Goal: Entertainment & Leisure: Browse casually

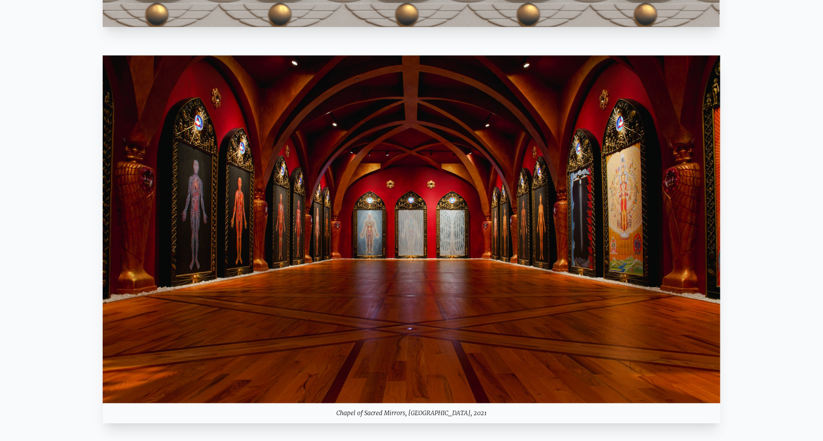
scroll to position [962, 0]
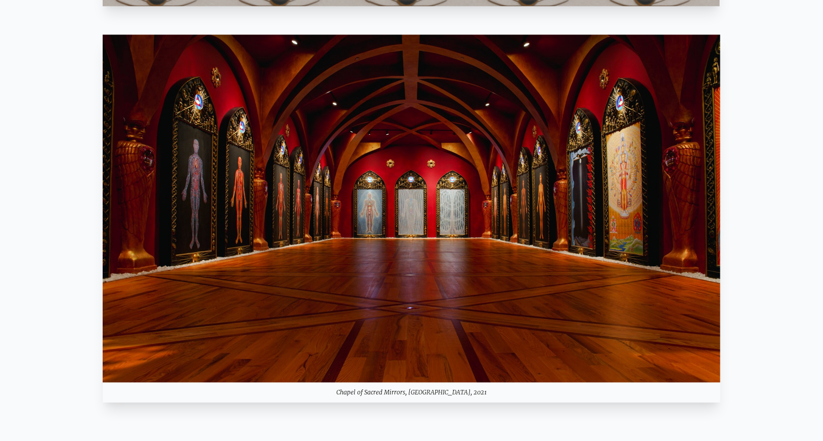
click at [399, 219] on img at bounding box center [411, 207] width 617 height 347
click at [433, 200] on img at bounding box center [411, 207] width 617 height 347
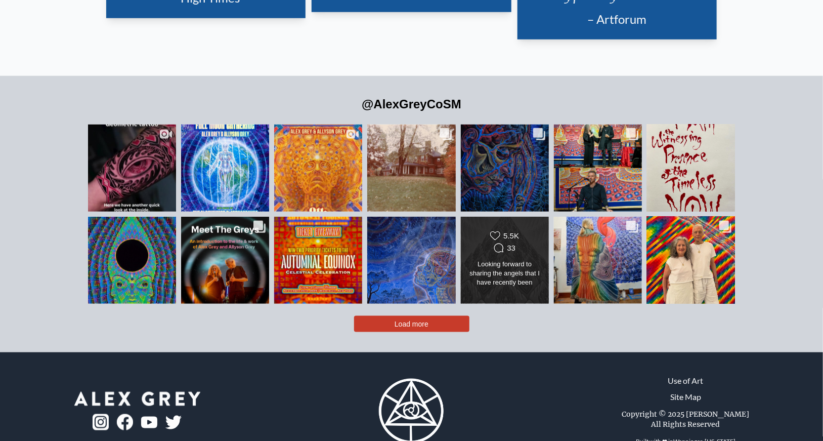
scroll to position [2404, 0]
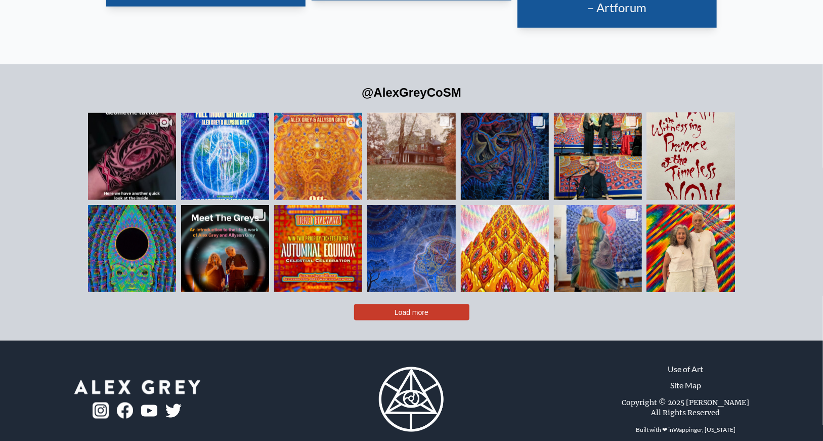
click at [424, 308] on span "Load more" at bounding box center [412, 312] width 34 height 8
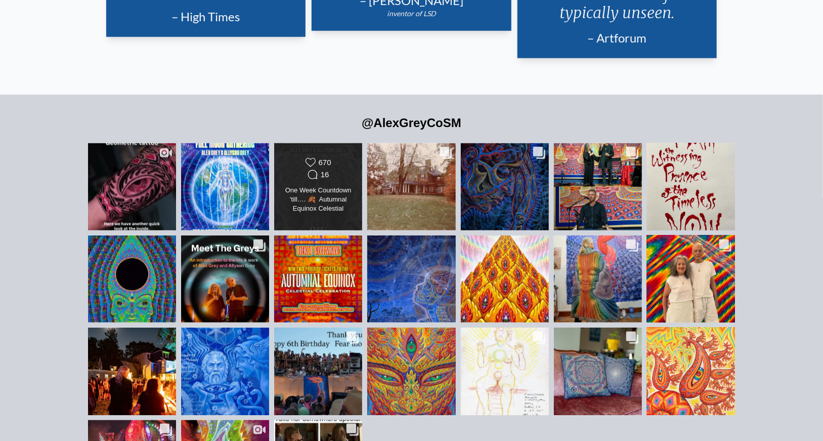
click at [335, 192] on div "One Week Countdown ‘till…. 🍂 Autumnal Equinox Celestial Celebration 🍂 🗓 [DATE] …" at bounding box center [318, 200] width 71 height 28
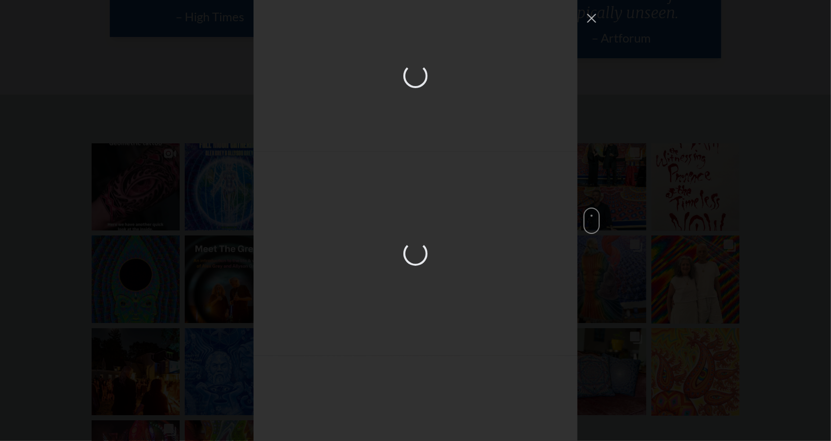
scroll to position [355, 0]
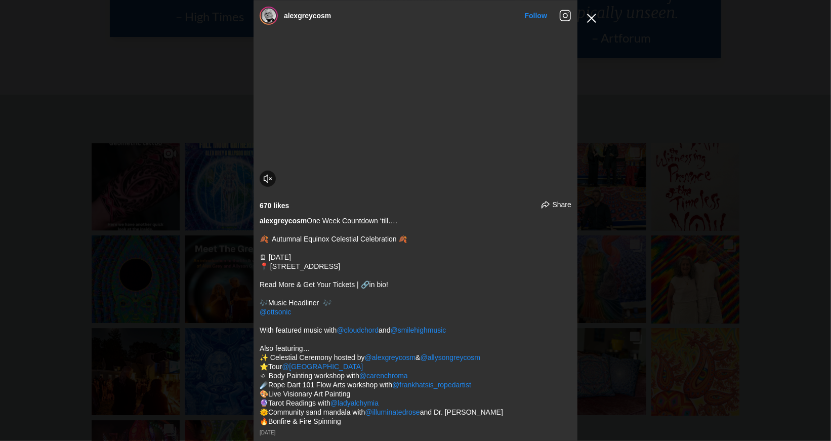
click at [590, 14] on button "Close Instagram Feed Popup" at bounding box center [592, 18] width 16 height 16
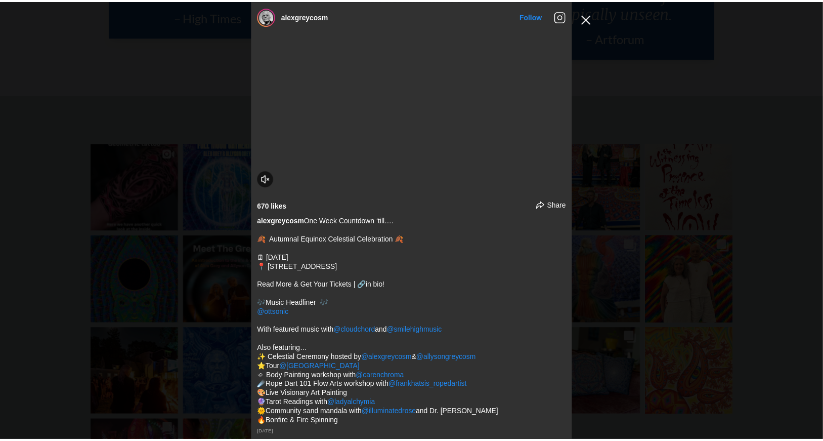
scroll to position [2374, 0]
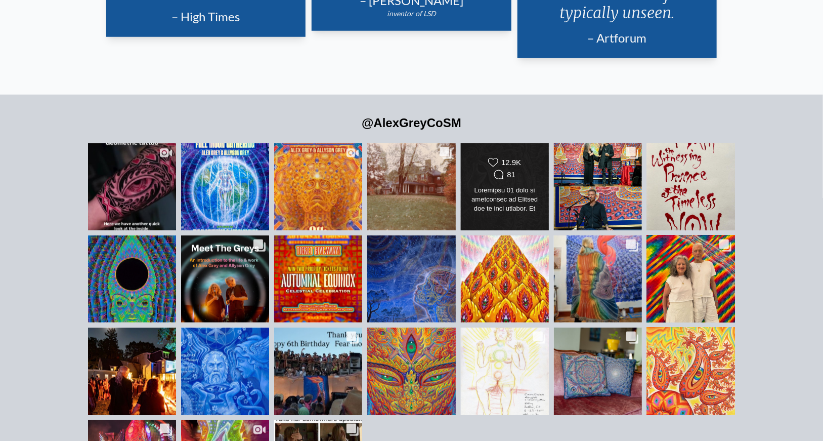
click at [476, 157] on div "Likes Count 12.9K Comments Count 81" at bounding box center [504, 169] width 71 height 24
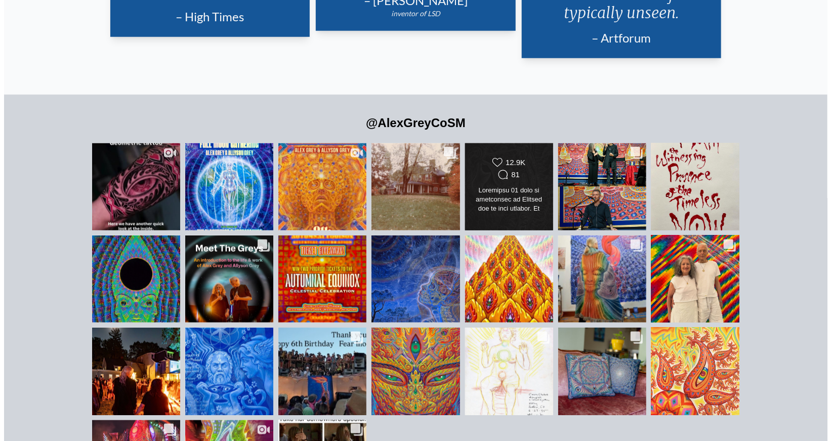
scroll to position [1749, 0]
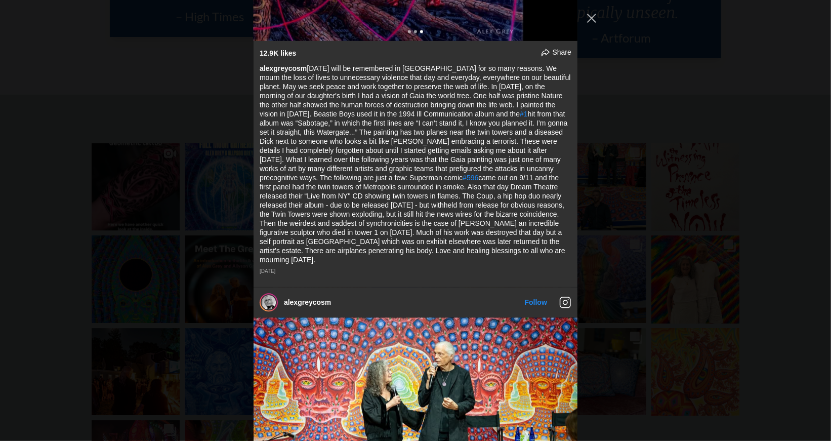
click at [594, 16] on button "Close Instagram Feed Popup" at bounding box center [592, 18] width 16 height 16
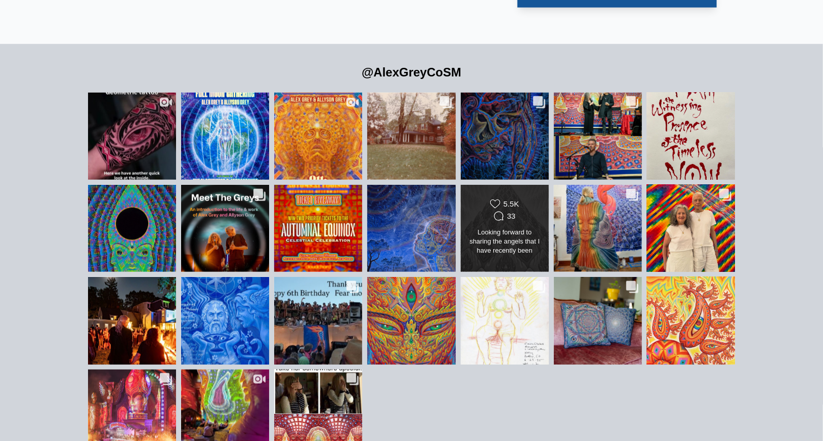
scroll to position [2475, 0]
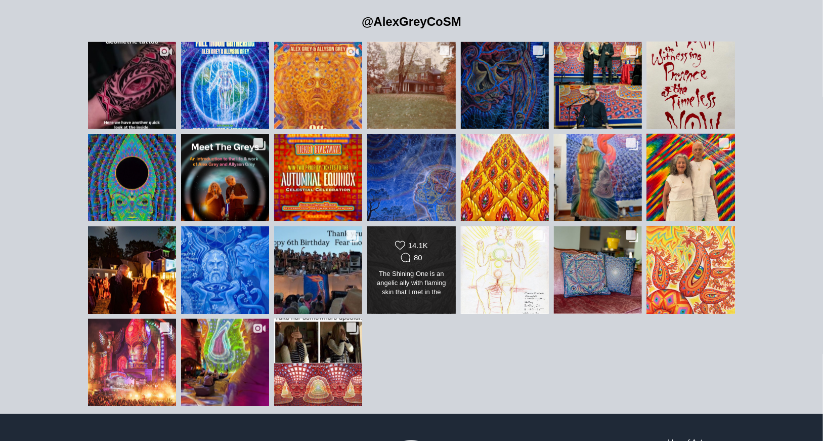
click at [407, 246] on div "Likes Count 14.1K Comments Count 80" at bounding box center [411, 252] width 71 height 24
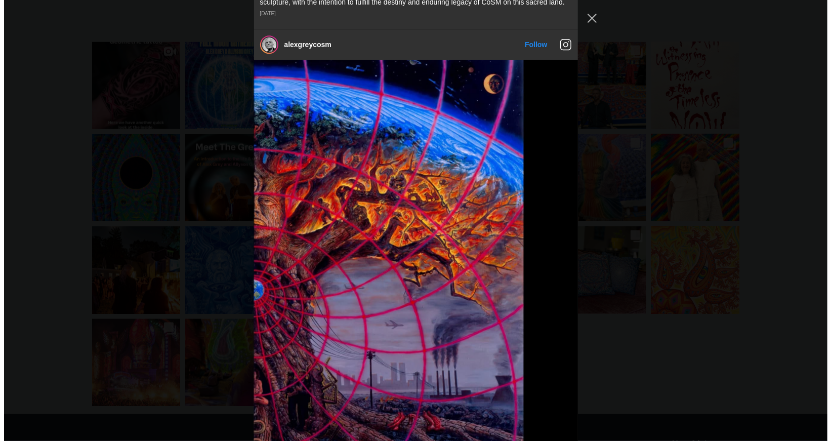
scroll to position [5580, 0]
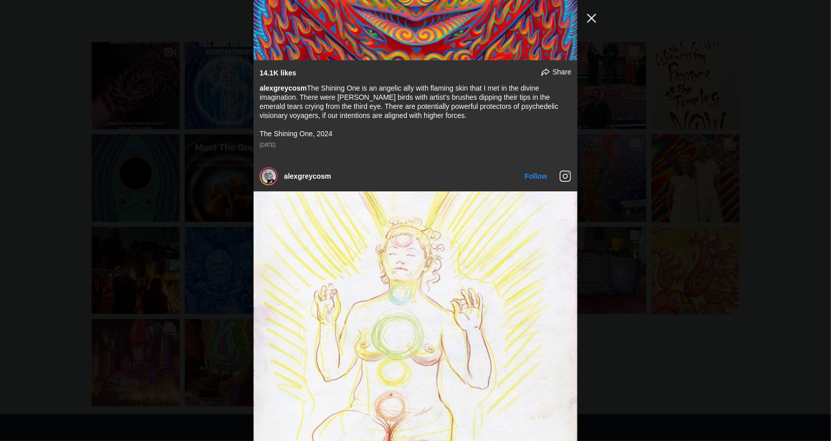
click at [591, 23] on button "Close Instagram Feed Popup" at bounding box center [592, 18] width 16 height 16
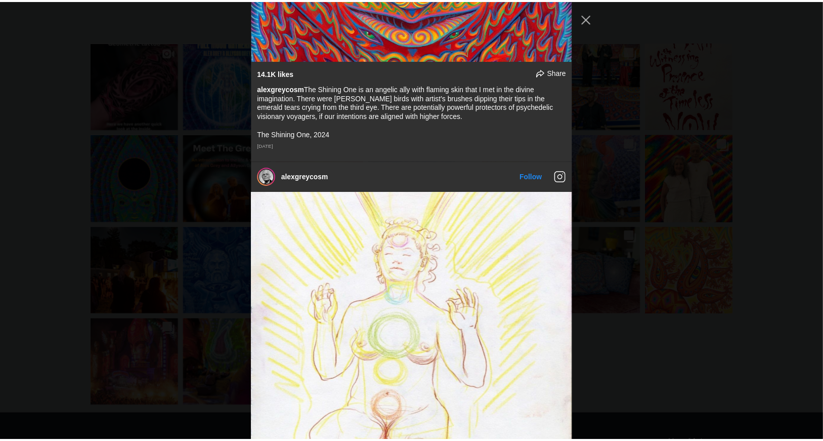
scroll to position [5156, 0]
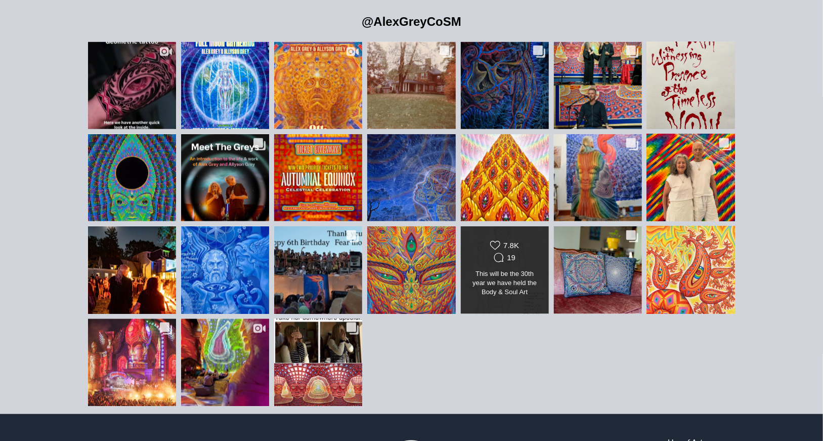
click at [483, 241] on div "Likes Count 7.8K Comments Count 19" at bounding box center [504, 252] width 71 height 24
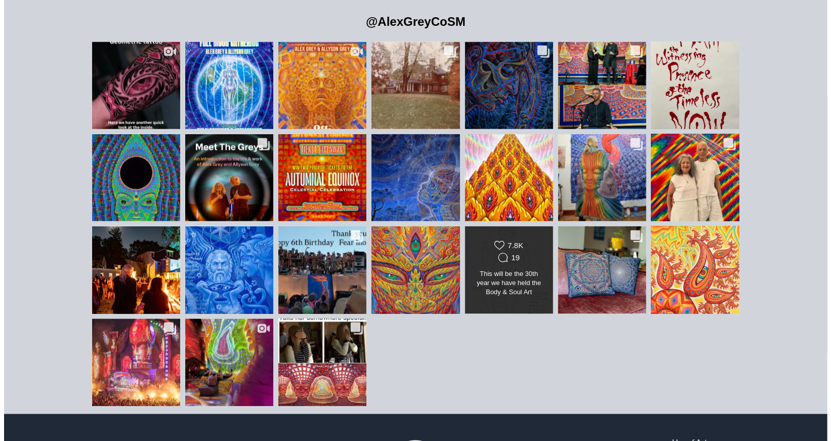
scroll to position [6116, 0]
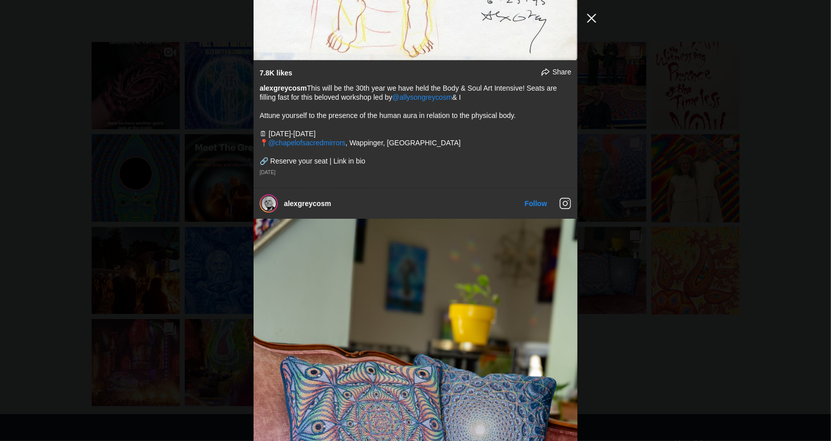
click at [593, 18] on button "Close Instagram Feed Popup" at bounding box center [592, 18] width 16 height 16
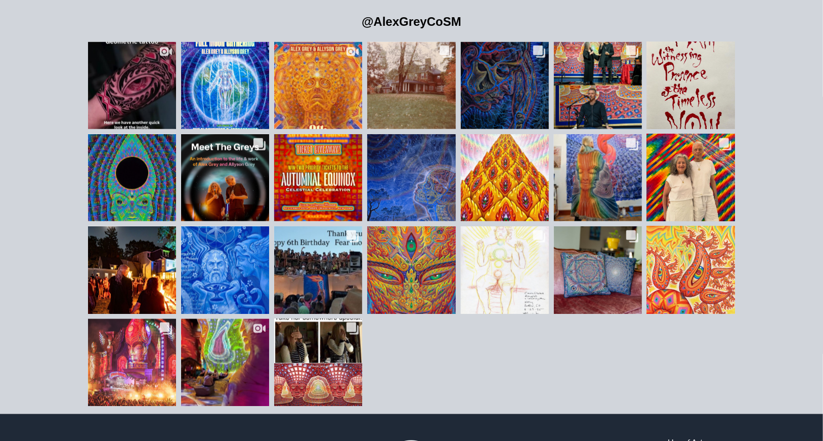
scroll to position [5692, 0]
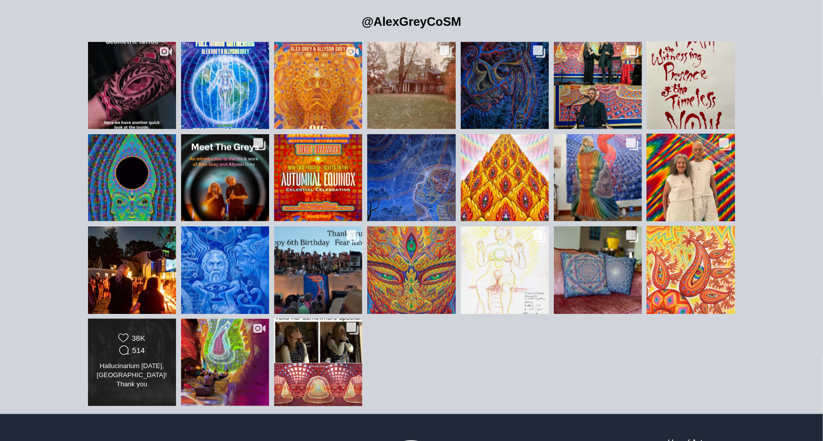
click at [161, 361] on div "Hallucinarium [DATE], [GEOGRAPHIC_DATA]! Thank you @allysongreycosm @elrowoffic…" at bounding box center [131, 375] width 71 height 28
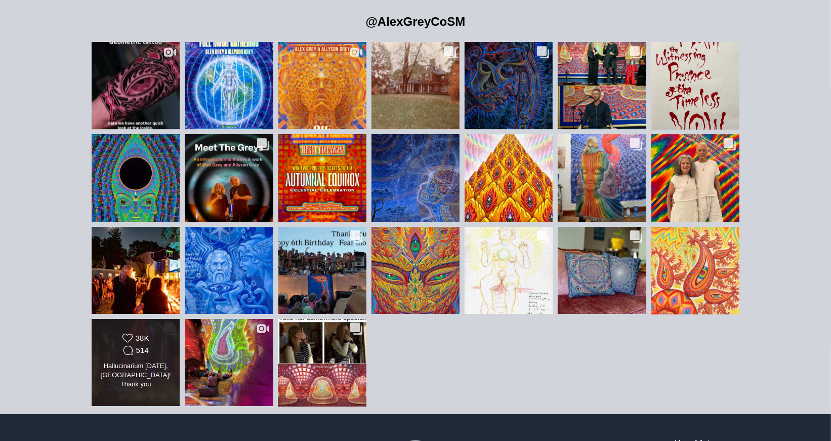
scroll to position [7760, 0]
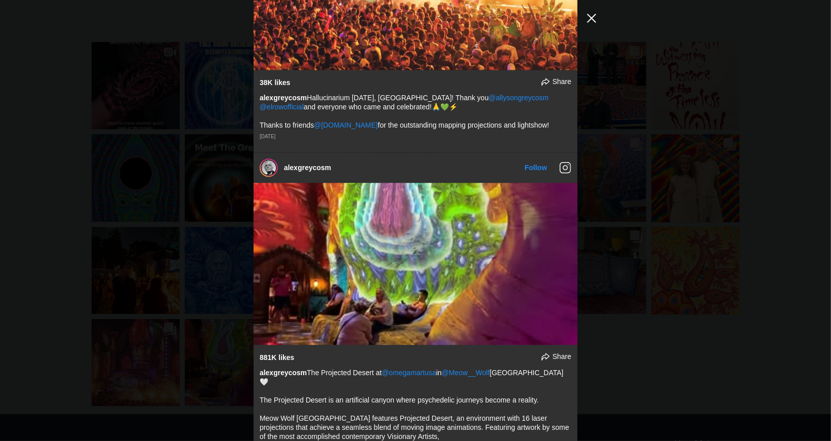
click at [593, 19] on button "Close Instagram Feed Popup" at bounding box center [592, 18] width 16 height 16
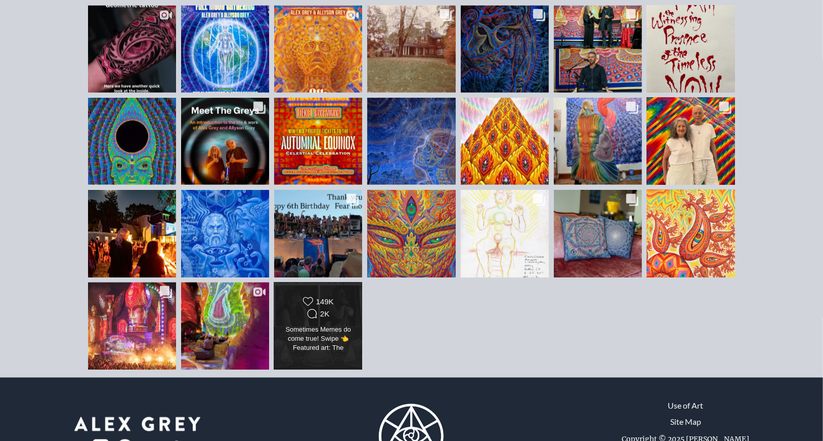
scroll to position [2526, 0]
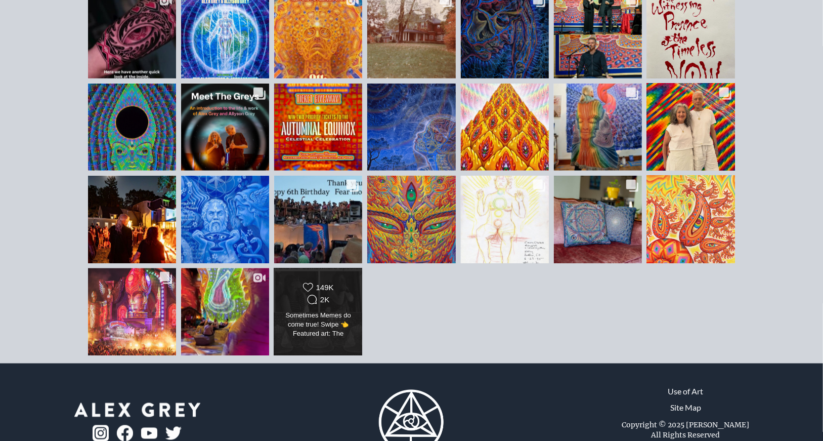
click at [307, 324] on div "Likes Count 149K Comments Count 2K Sometimes Memes do come true! Swipe 👈 Featur…" at bounding box center [318, 311] width 71 height 59
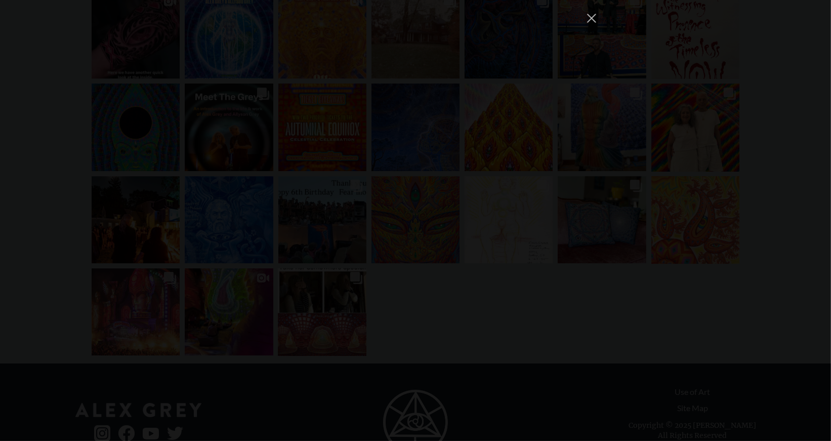
scroll to position [9216, 0]
click at [65, 257] on div "alexgreycosm Follow" at bounding box center [415, 220] width 831 height 441
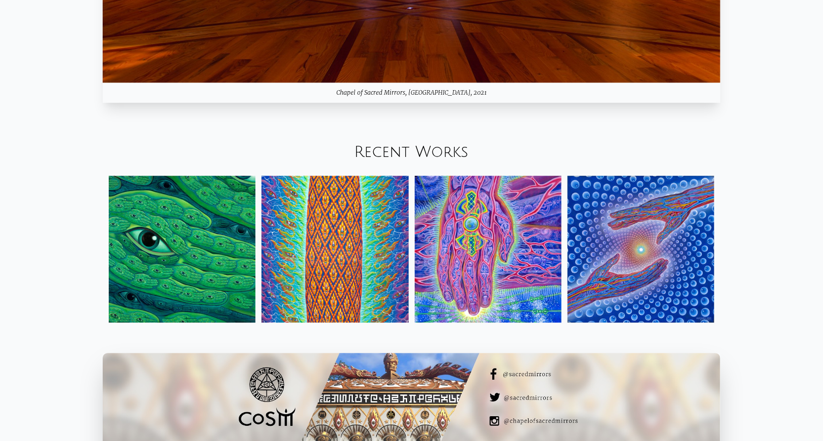
scroll to position [1261, 0]
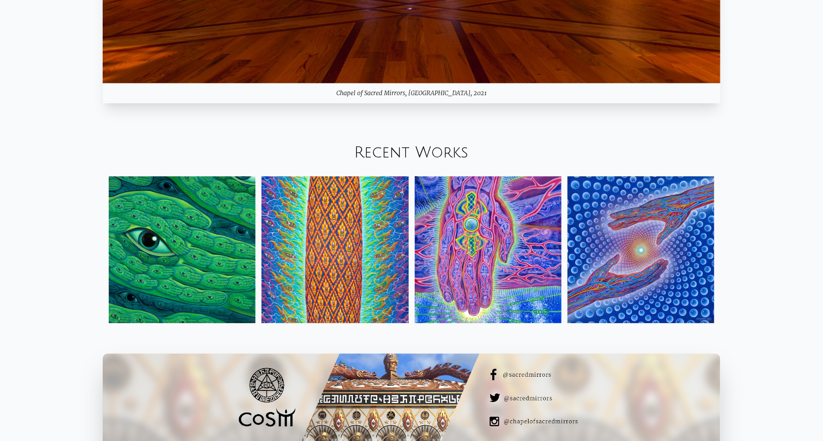
click at [196, 272] on img at bounding box center [182, 249] width 147 height 147
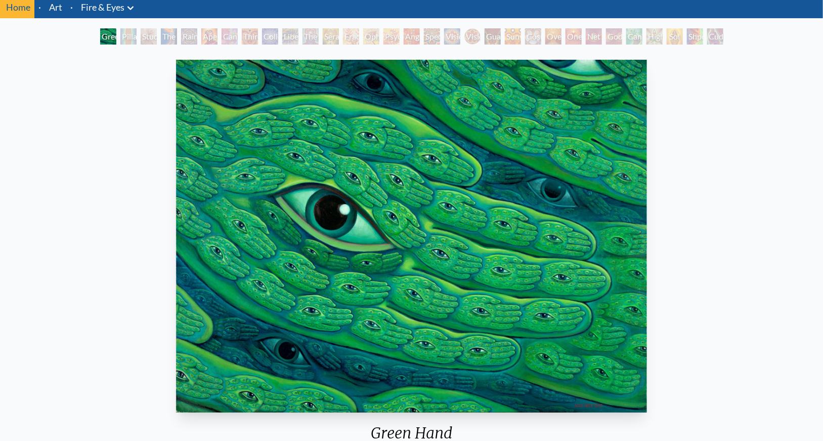
scroll to position [51, 0]
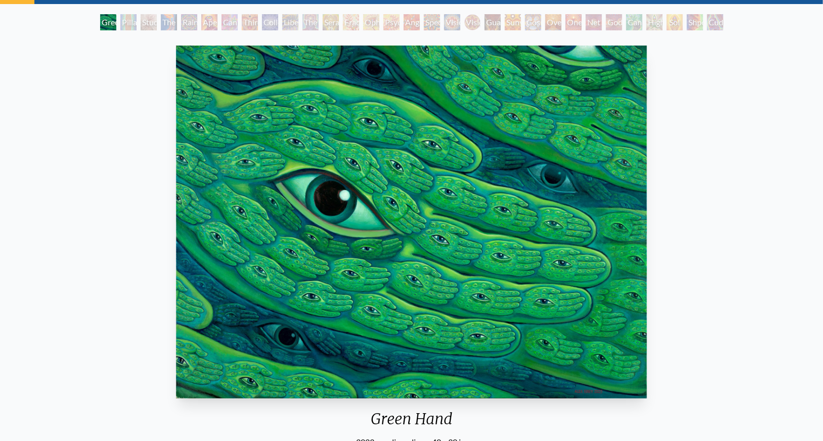
click at [120, 25] on div "Pillar of Awareness" at bounding box center [128, 22] width 16 height 16
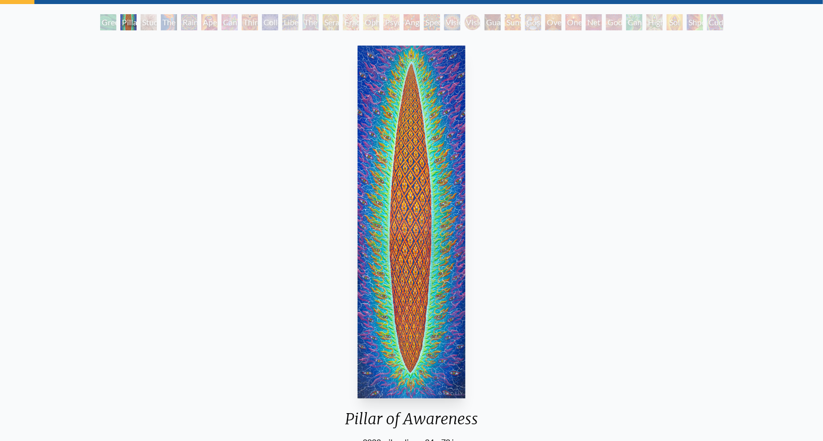
click at [174, 20] on div "The Torch" at bounding box center [169, 22] width 16 height 16
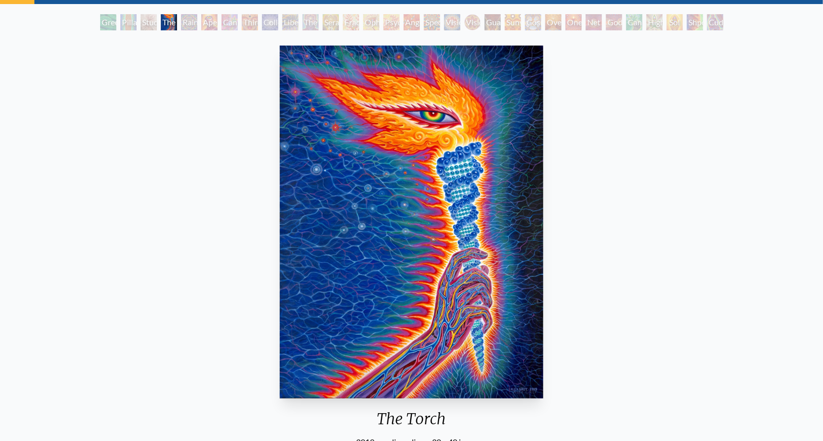
click at [197, 22] on div "Rainbow Eye Ripple" at bounding box center [189, 22] width 16 height 16
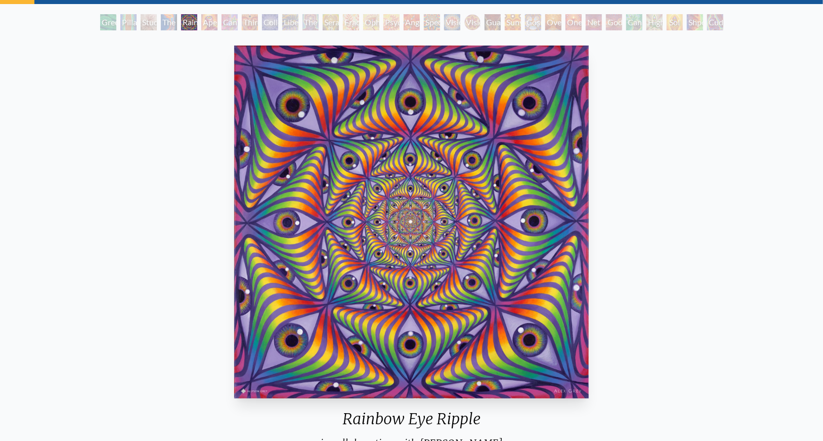
click at [235, 24] on div "Cannabis Sutra" at bounding box center [230, 22] width 16 height 16
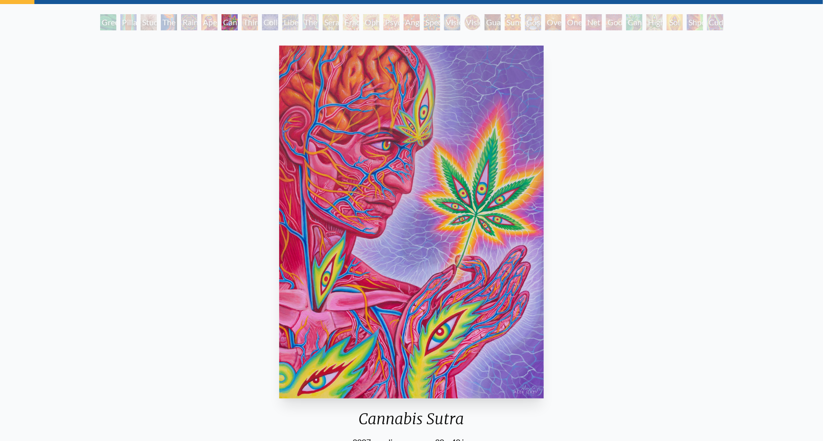
click at [263, 26] on div "Collective Vision" at bounding box center [270, 22] width 16 height 16
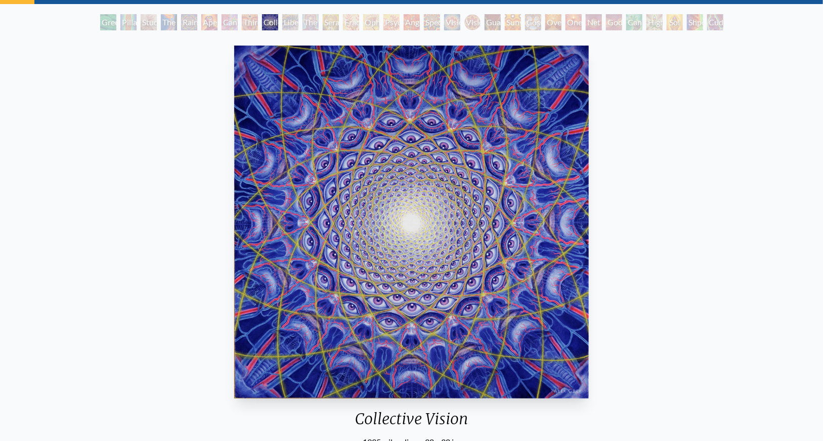
click at [316, 27] on div "The Seer" at bounding box center [311, 22] width 16 height 16
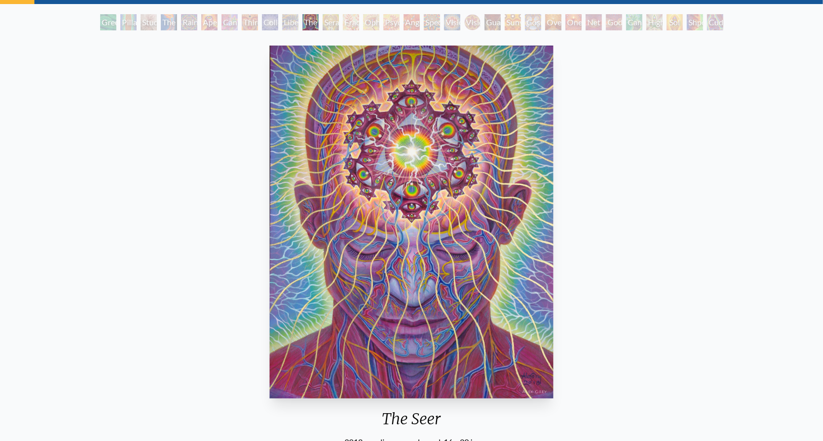
click at [339, 24] on div "Seraphic Transport Docking on the Third Eye" at bounding box center [331, 22] width 16 height 16
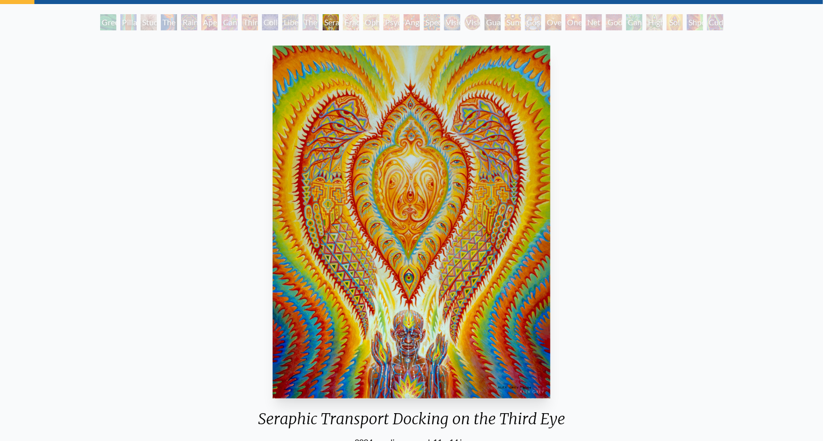
click at [353, 25] on div "Fractal Eyes" at bounding box center [351, 22] width 16 height 16
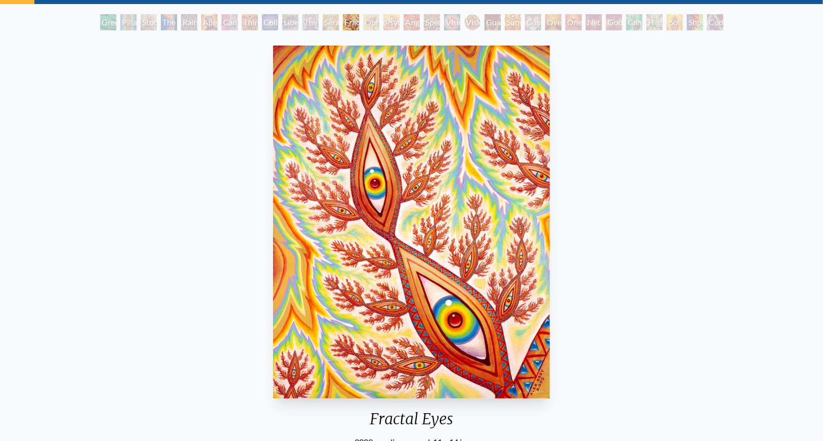
click at [420, 28] on div "Angel Skin" at bounding box center [412, 22] width 16 height 16
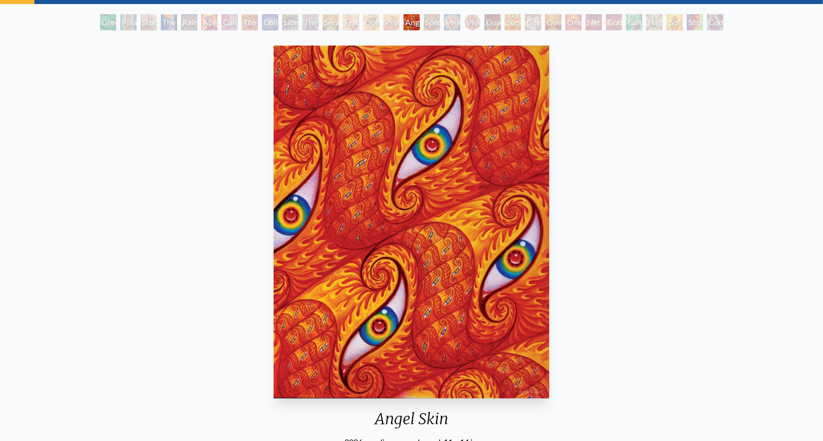
click at [440, 23] on div "Spectral Lotus" at bounding box center [432, 22] width 16 height 16
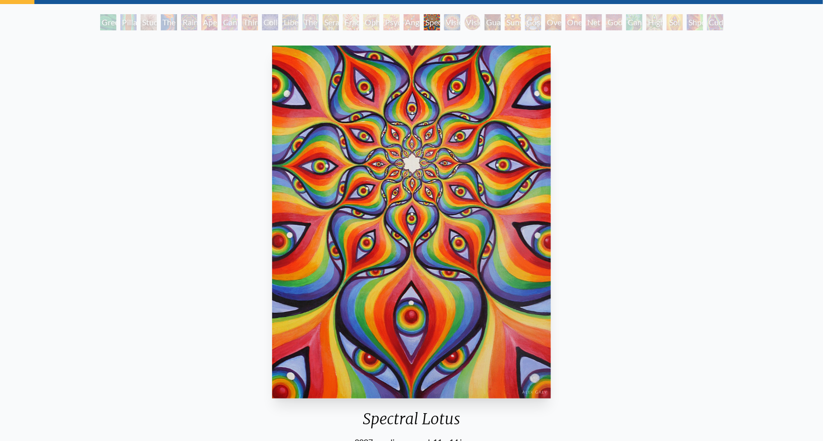
click at [473, 21] on div "Vision Crystal Tondo" at bounding box center [473, 22] width 16 height 16
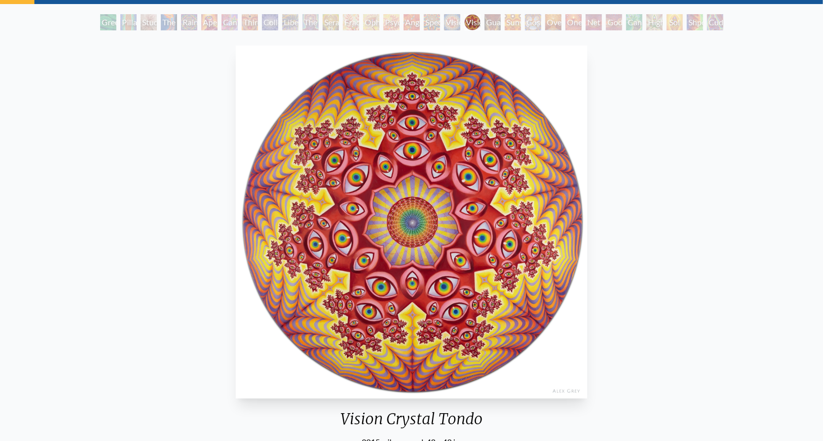
click at [521, 17] on div "Sunyata" at bounding box center [513, 22] width 16 height 16
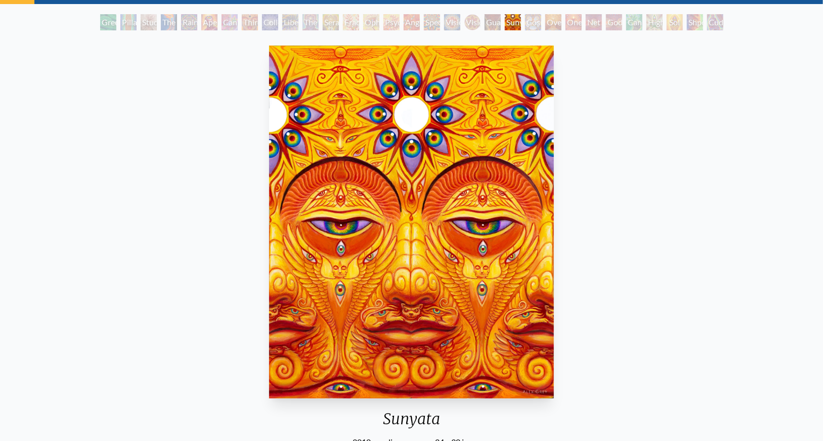
click at [538, 20] on div "Cosmic Elf" at bounding box center [533, 22] width 16 height 16
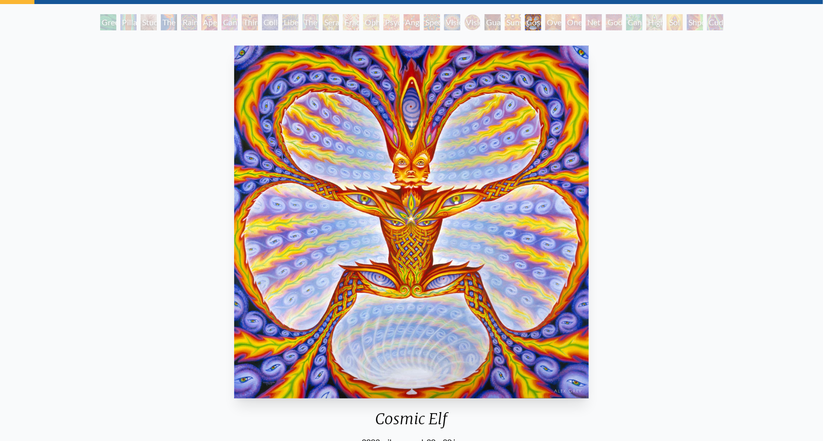
click at [562, 23] on div "Oversoul" at bounding box center [554, 22] width 16 height 16
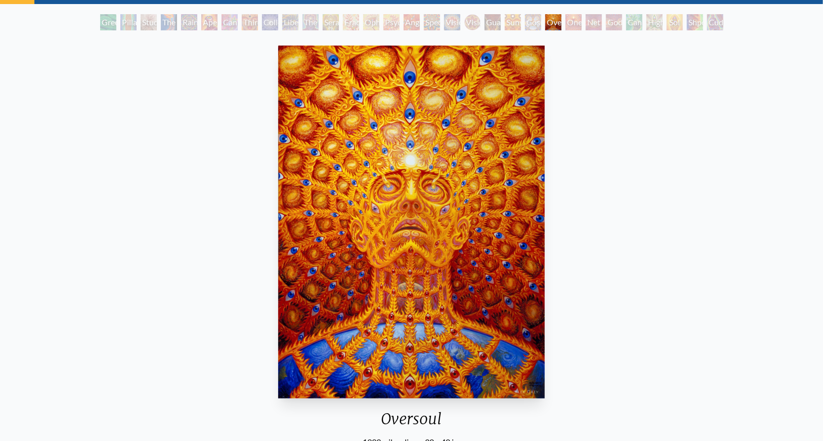
click at [578, 23] on div "One" at bounding box center [574, 22] width 16 height 16
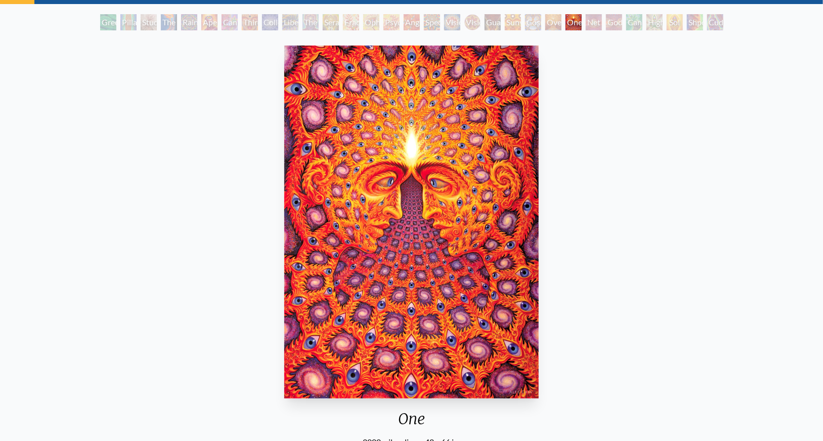
click at [589, 20] on div "Net of Being" at bounding box center [594, 22] width 16 height 16
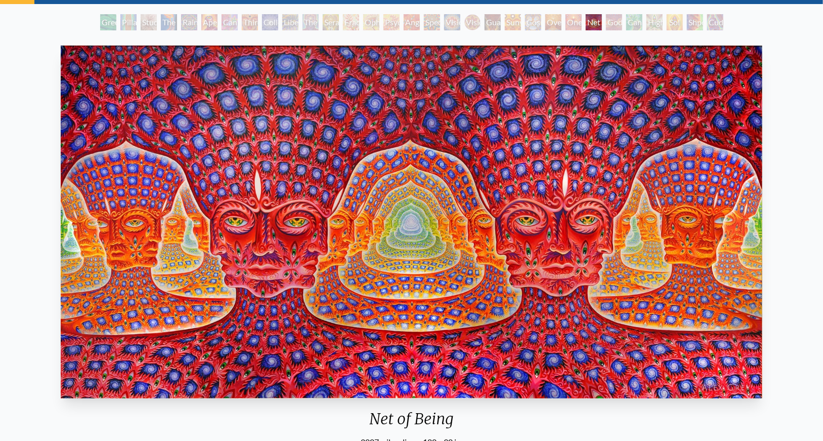
click at [574, 28] on div "One" at bounding box center [574, 22] width 16 height 16
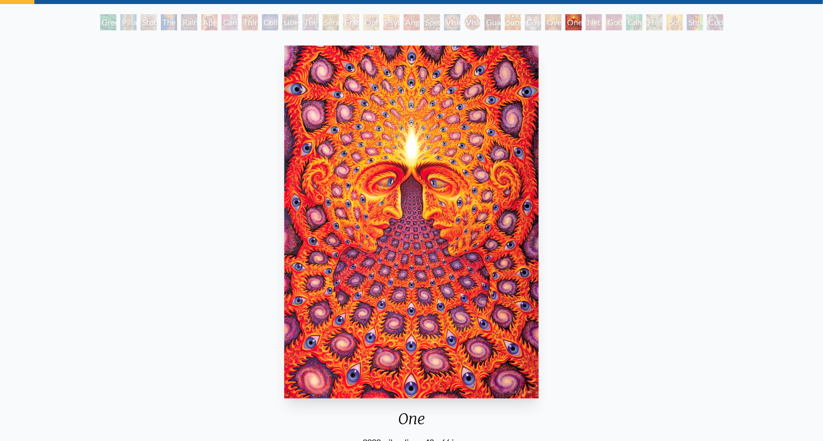
click at [591, 20] on div "Net of Being" at bounding box center [594, 22] width 16 height 16
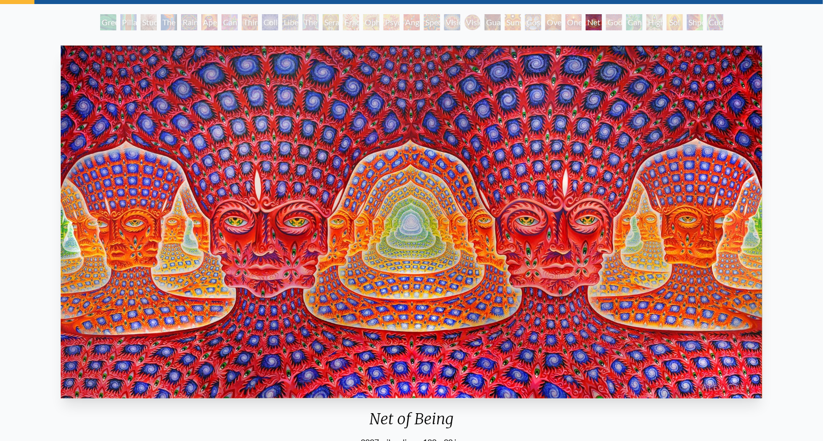
click at [631, 25] on div "Cannafist" at bounding box center [635, 22] width 16 height 16
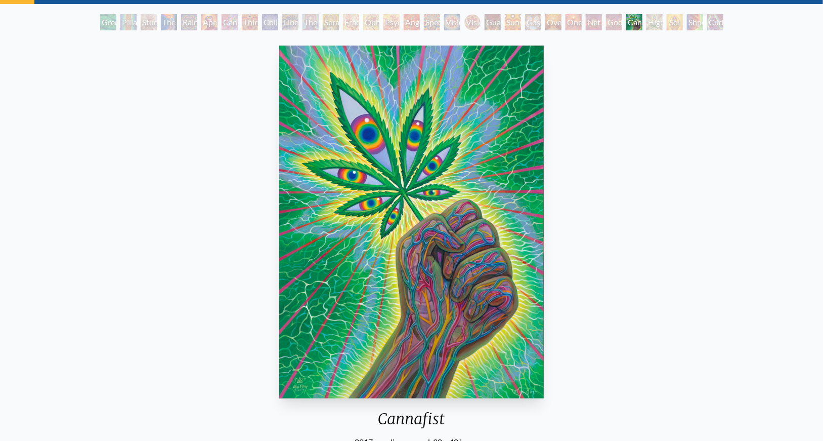
click at [663, 24] on div "Higher Vision" at bounding box center [655, 22] width 16 height 16
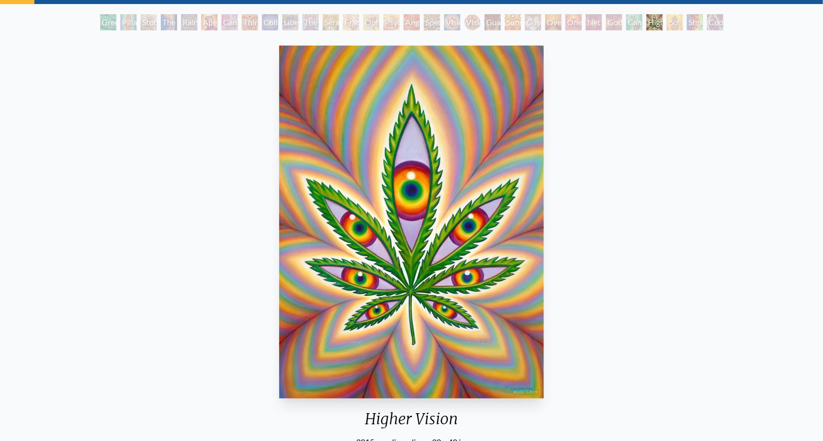
click at [695, 22] on div "Shpongled" at bounding box center [695, 22] width 16 height 16
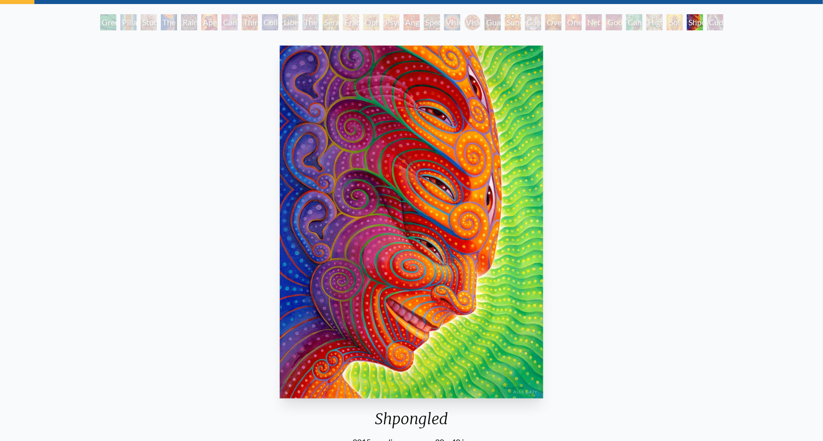
click at [724, 20] on div "Cuddle" at bounding box center [716, 22] width 16 height 16
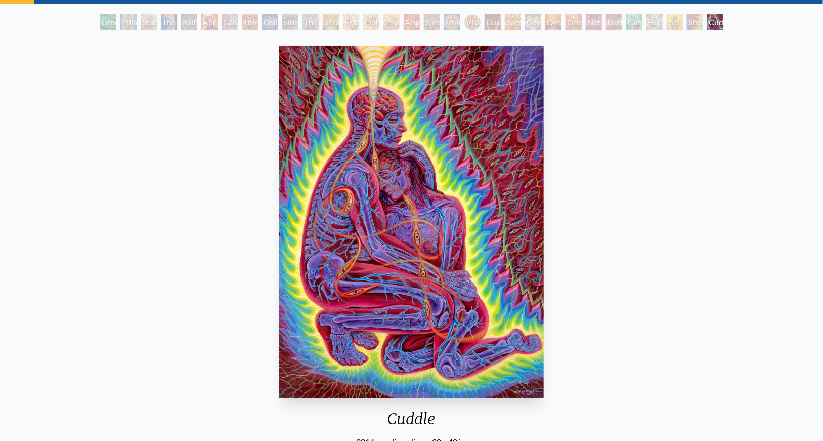
click at [110, 25] on div "Green Hand" at bounding box center [108, 22] width 16 height 16
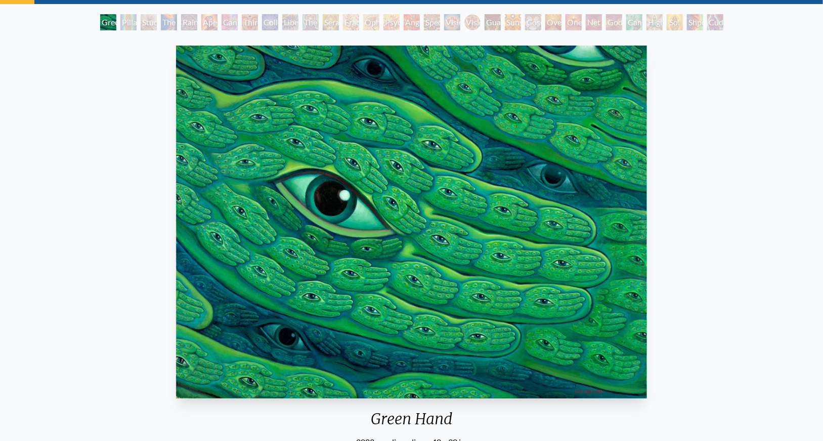
click at [388, 199] on img "1 / 31" at bounding box center [412, 222] width 472 height 353
click at [449, 259] on img "1 / 31" at bounding box center [412, 222] width 472 height 353
